Goal: Navigation & Orientation: Find specific page/section

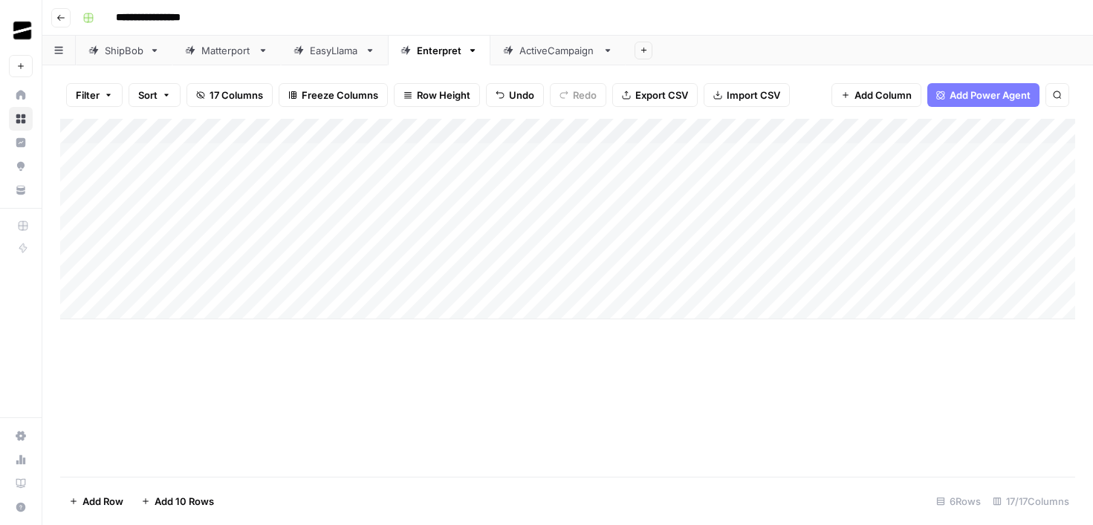
click at [64, 27] on header "**********" at bounding box center [567, 18] width 1050 height 36
click at [62, 21] on icon "button" at bounding box center [60, 17] width 9 height 9
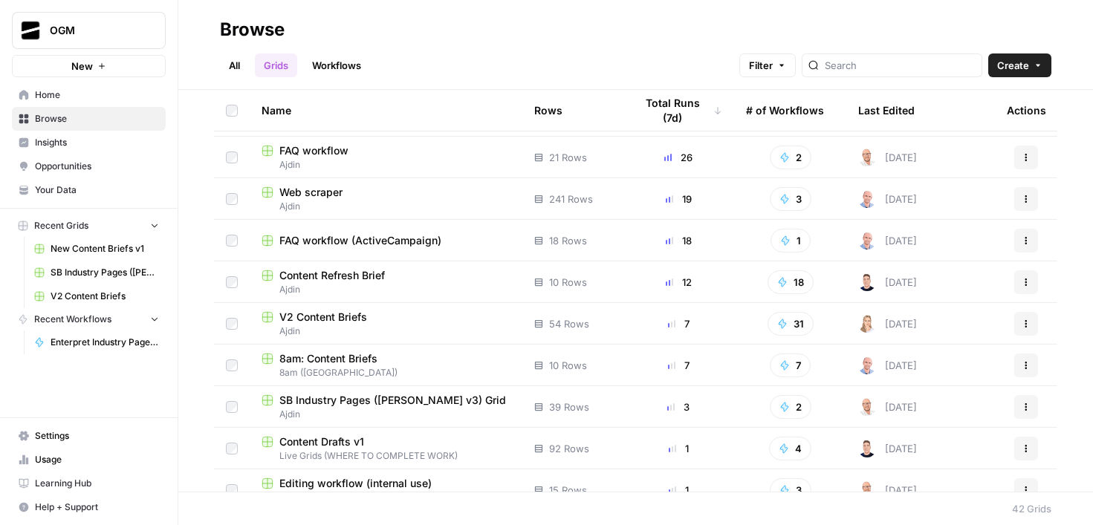
scroll to position [43, 0]
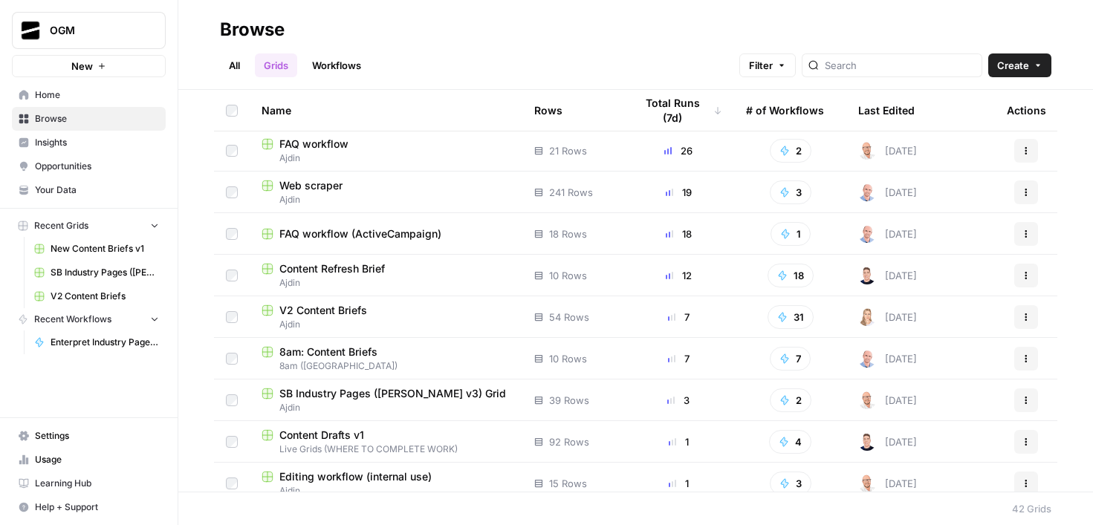
click at [400, 270] on div "Content Refresh Brief" at bounding box center [386, 269] width 249 height 15
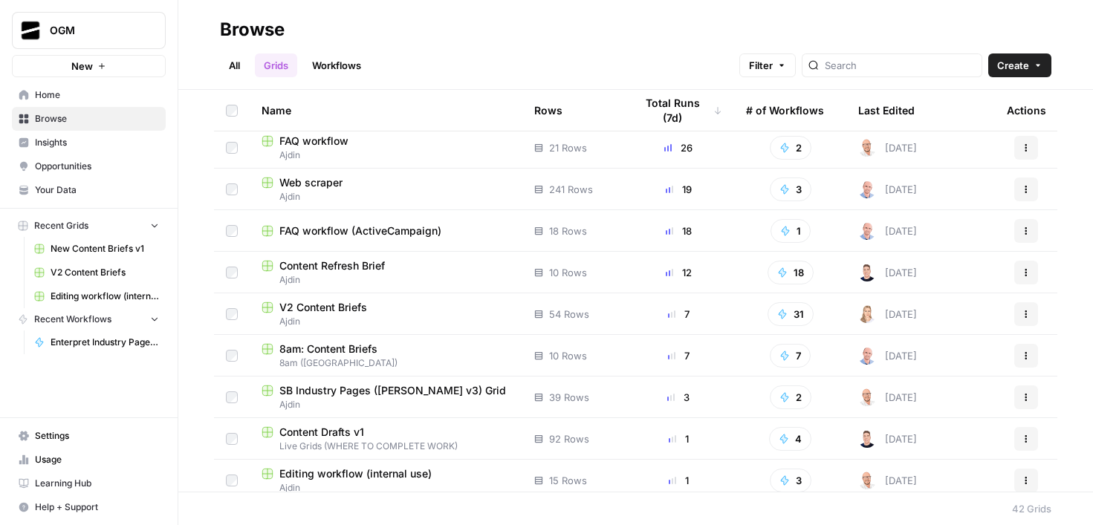
scroll to position [47, 0]
click at [348, 319] on span "Ajdin" at bounding box center [386, 320] width 249 height 13
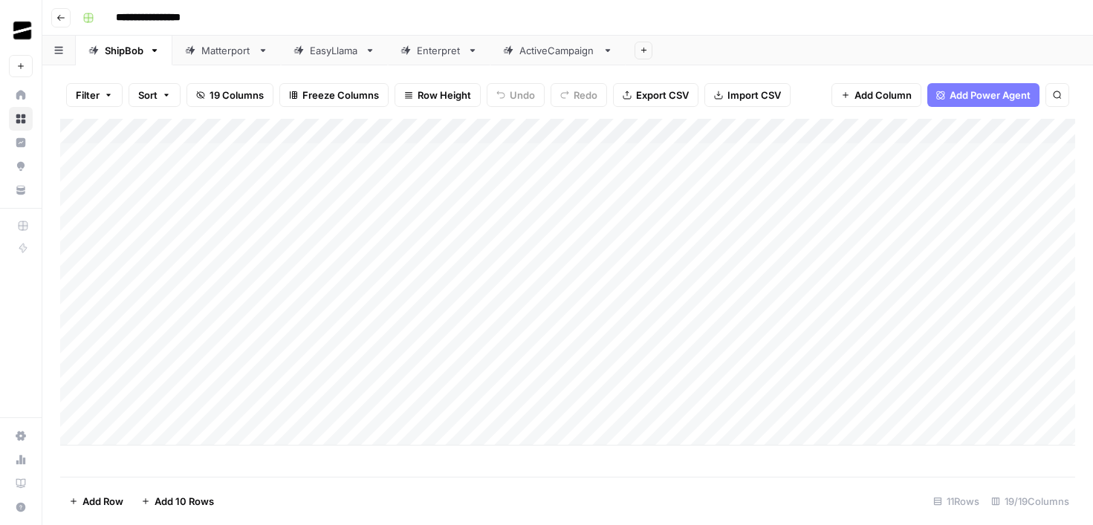
click at [446, 65] on link "Enterpret" at bounding box center [439, 51] width 103 height 30
click at [62, 19] on icon "button" at bounding box center [60, 17] width 9 height 9
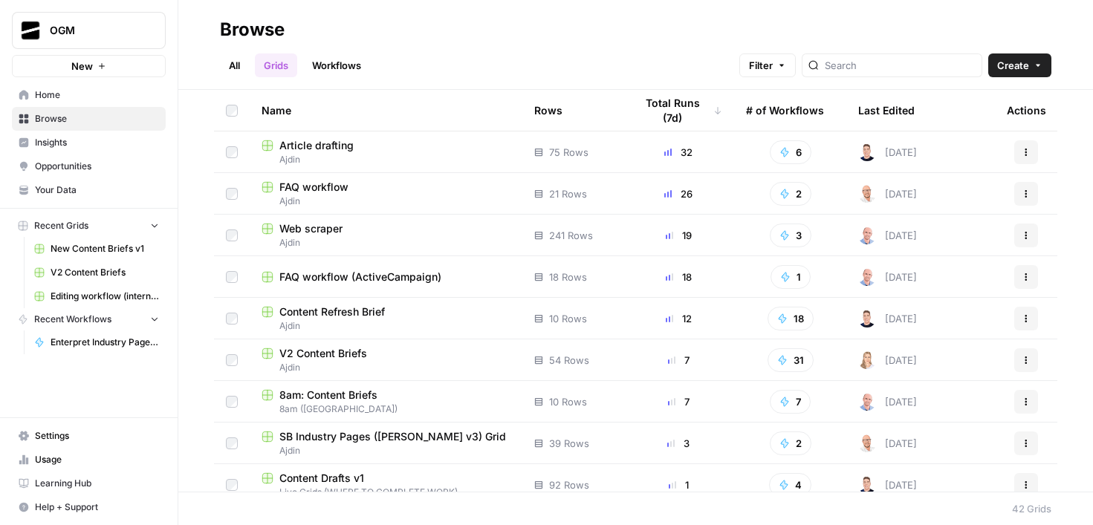
click at [389, 158] on span "Ajdin" at bounding box center [386, 159] width 249 height 13
